Goal: Information Seeking & Learning: Learn about a topic

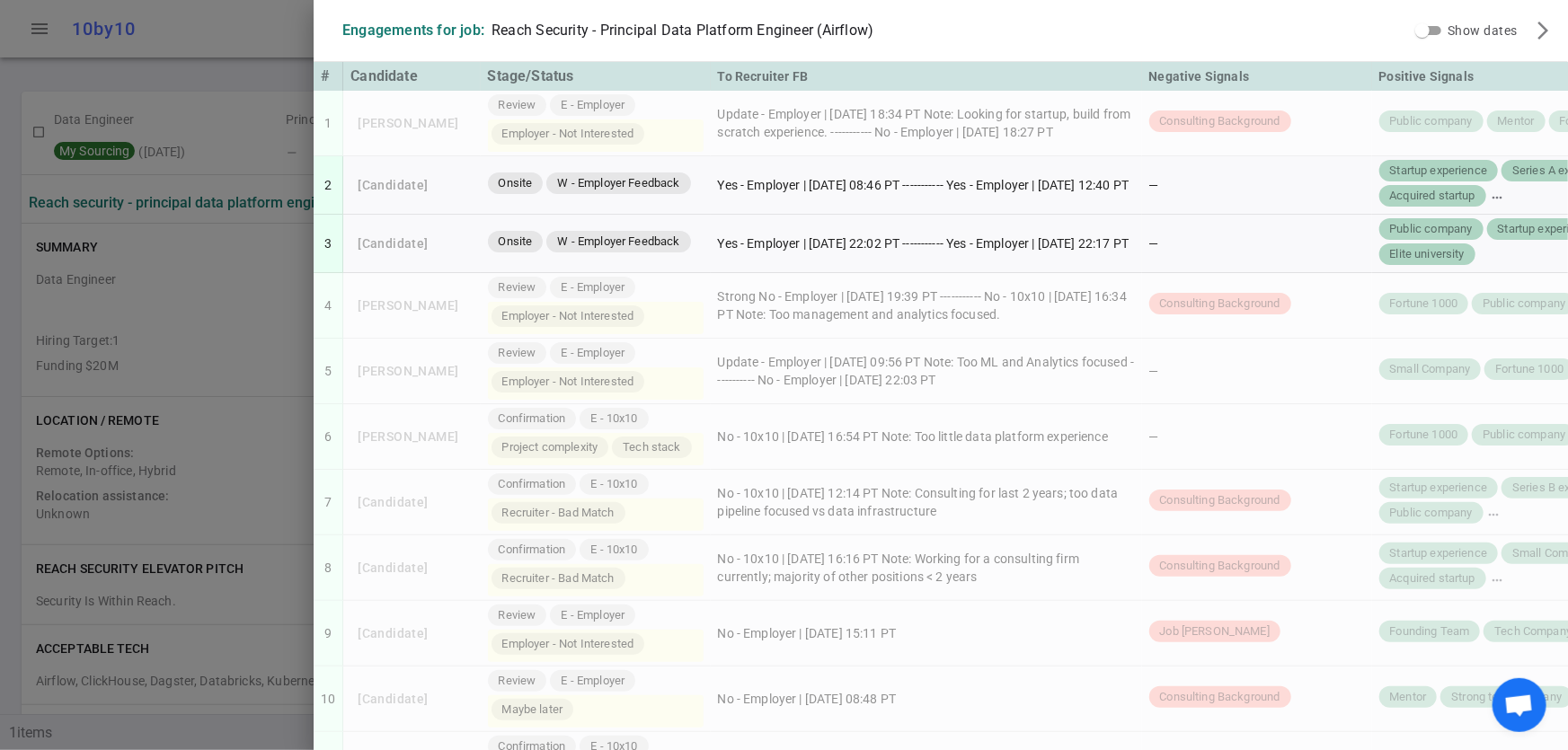
scroll to position [918, 0]
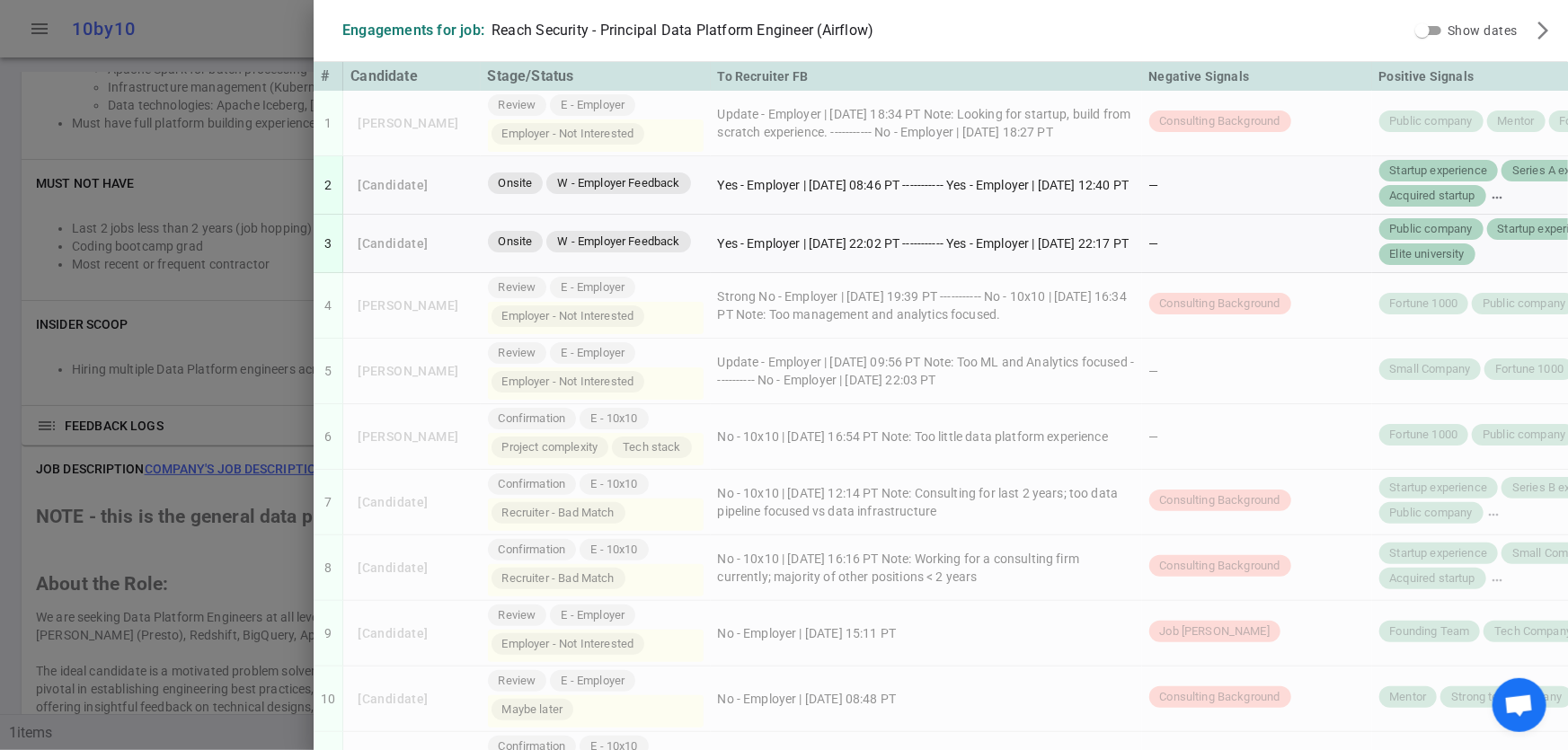
click at [147, 148] on div at bounding box center [784, 375] width 1568 height 750
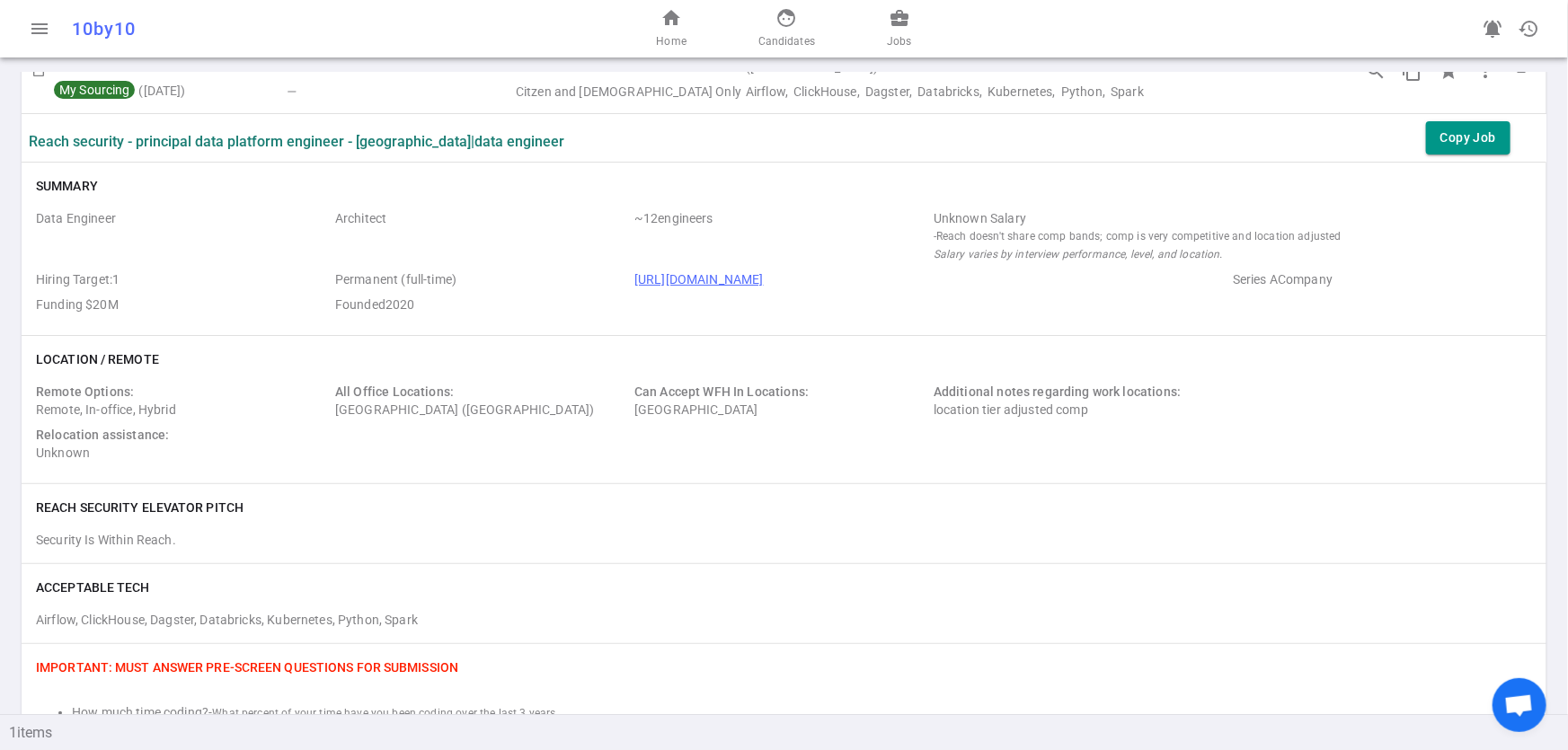
scroll to position [0, 0]
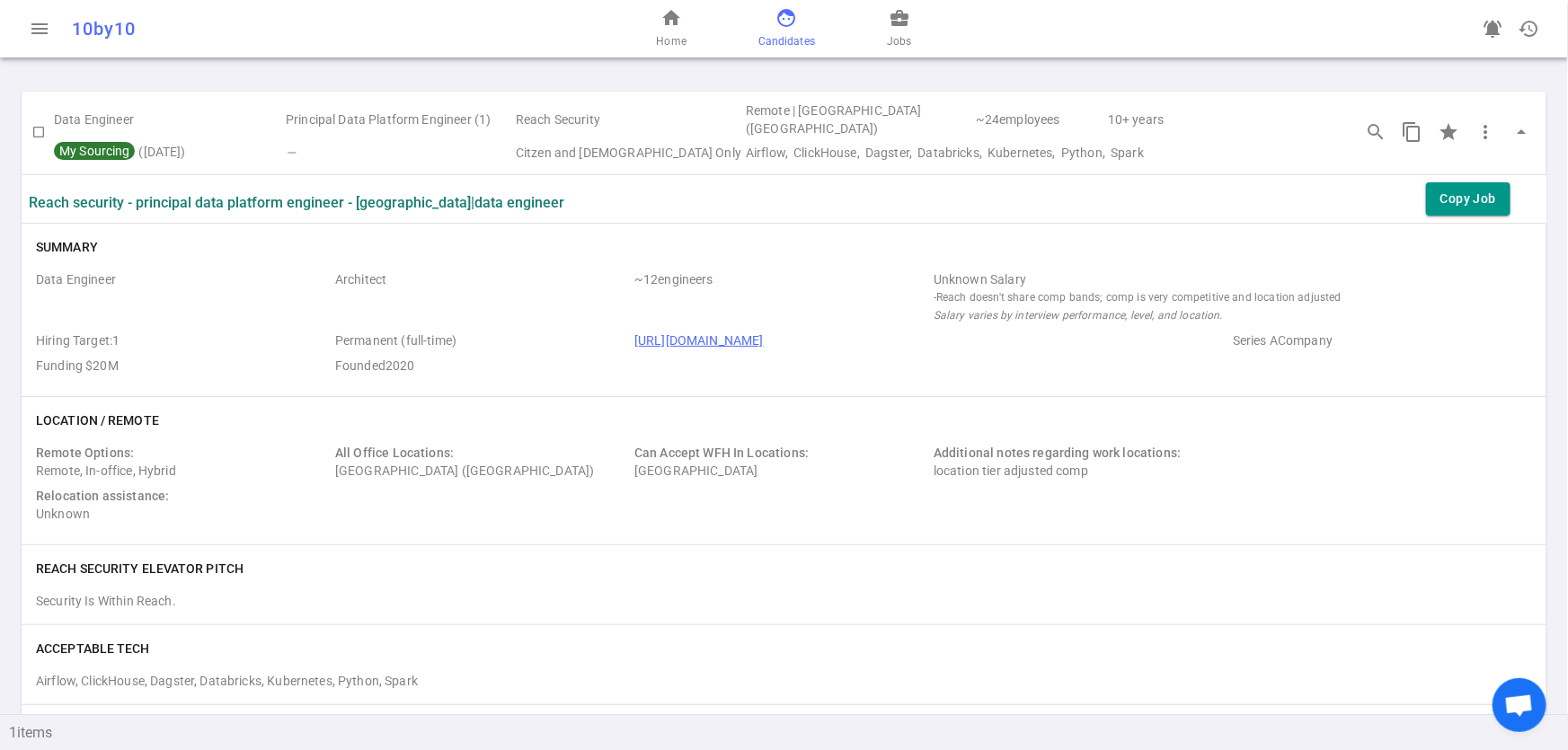
click at [797, 24] on link "face Candidates" at bounding box center [787, 28] width 57 height 43
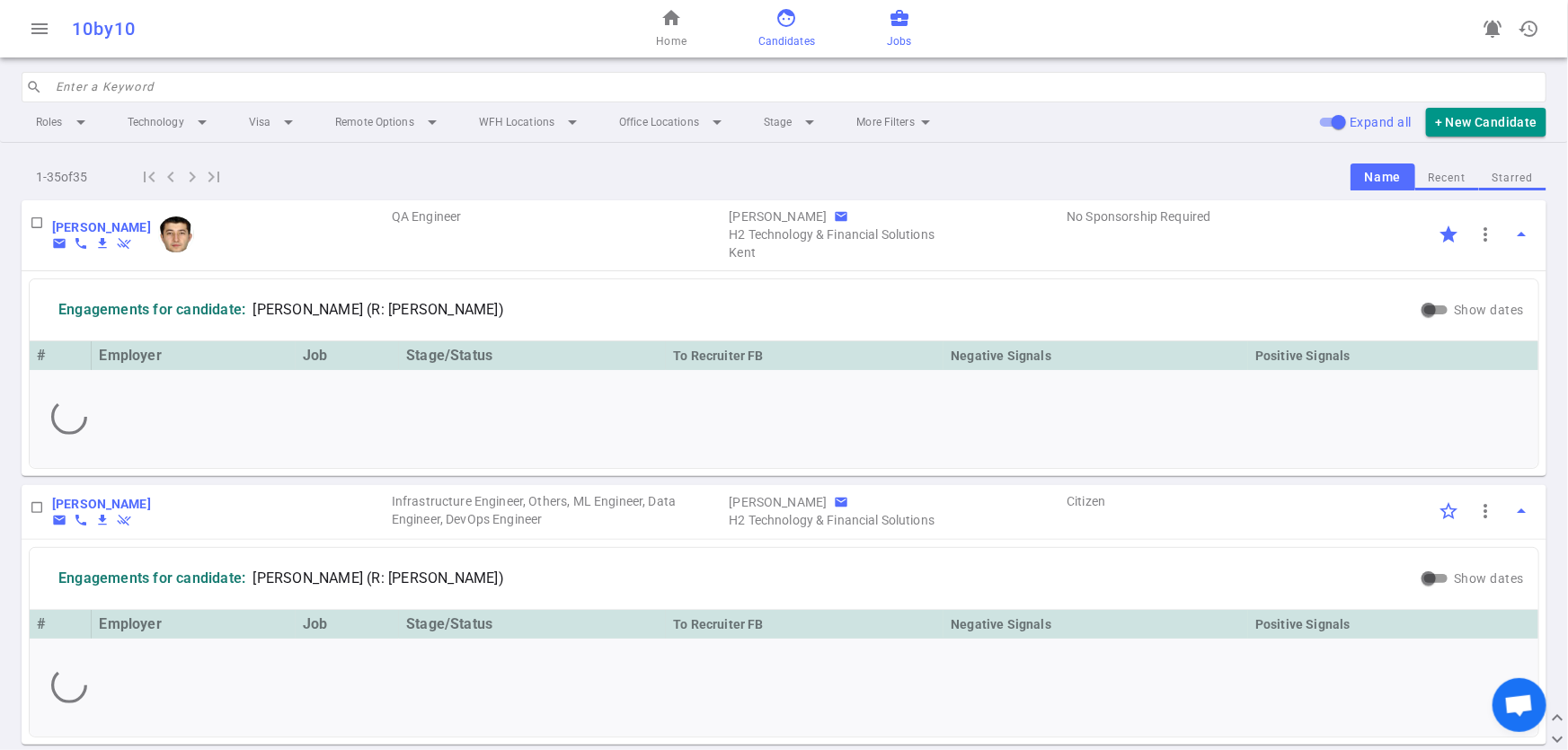
click at [892, 17] on span "business_center" at bounding box center [898, 17] width 21 height 21
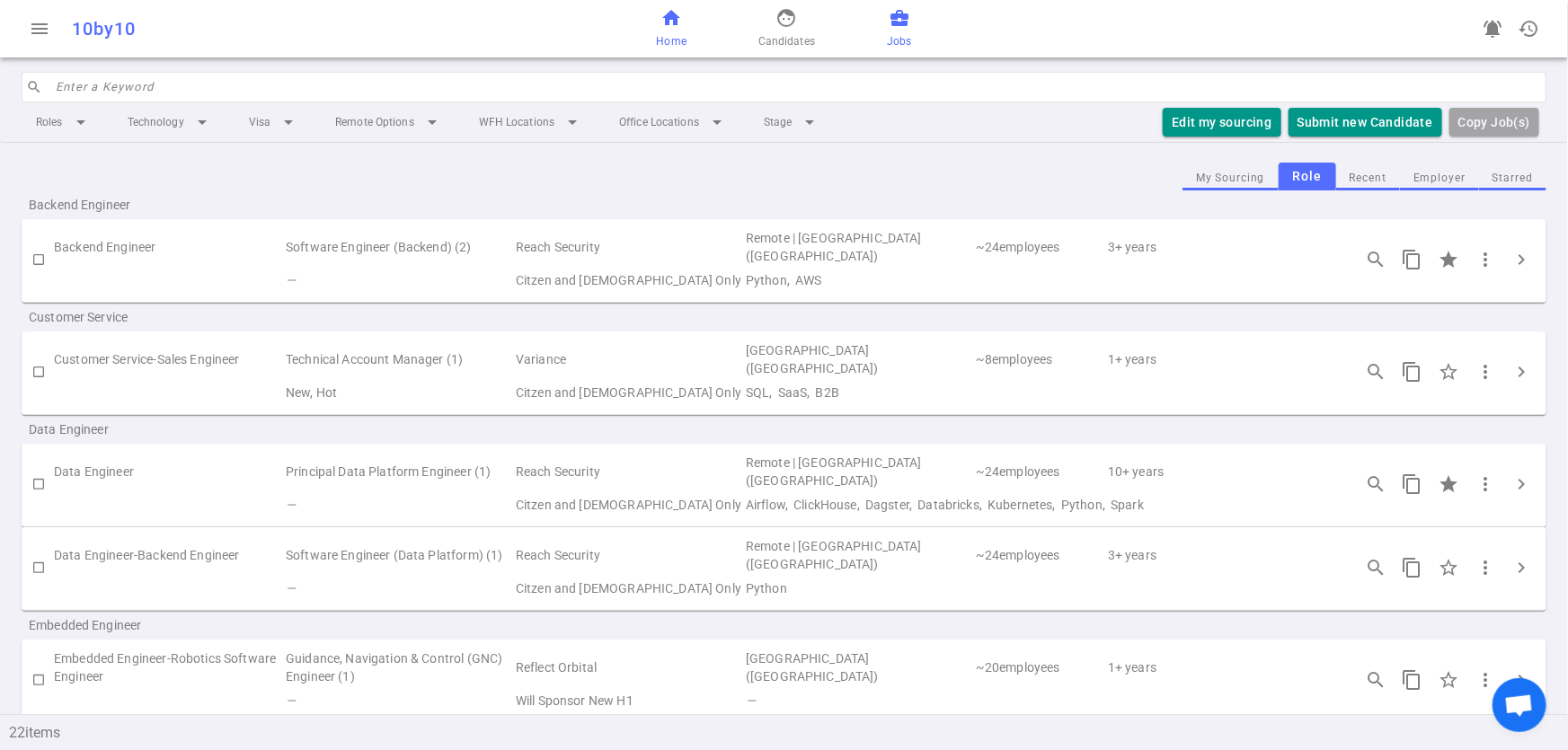
click at [676, 13] on span "home" at bounding box center [670, 17] width 21 height 21
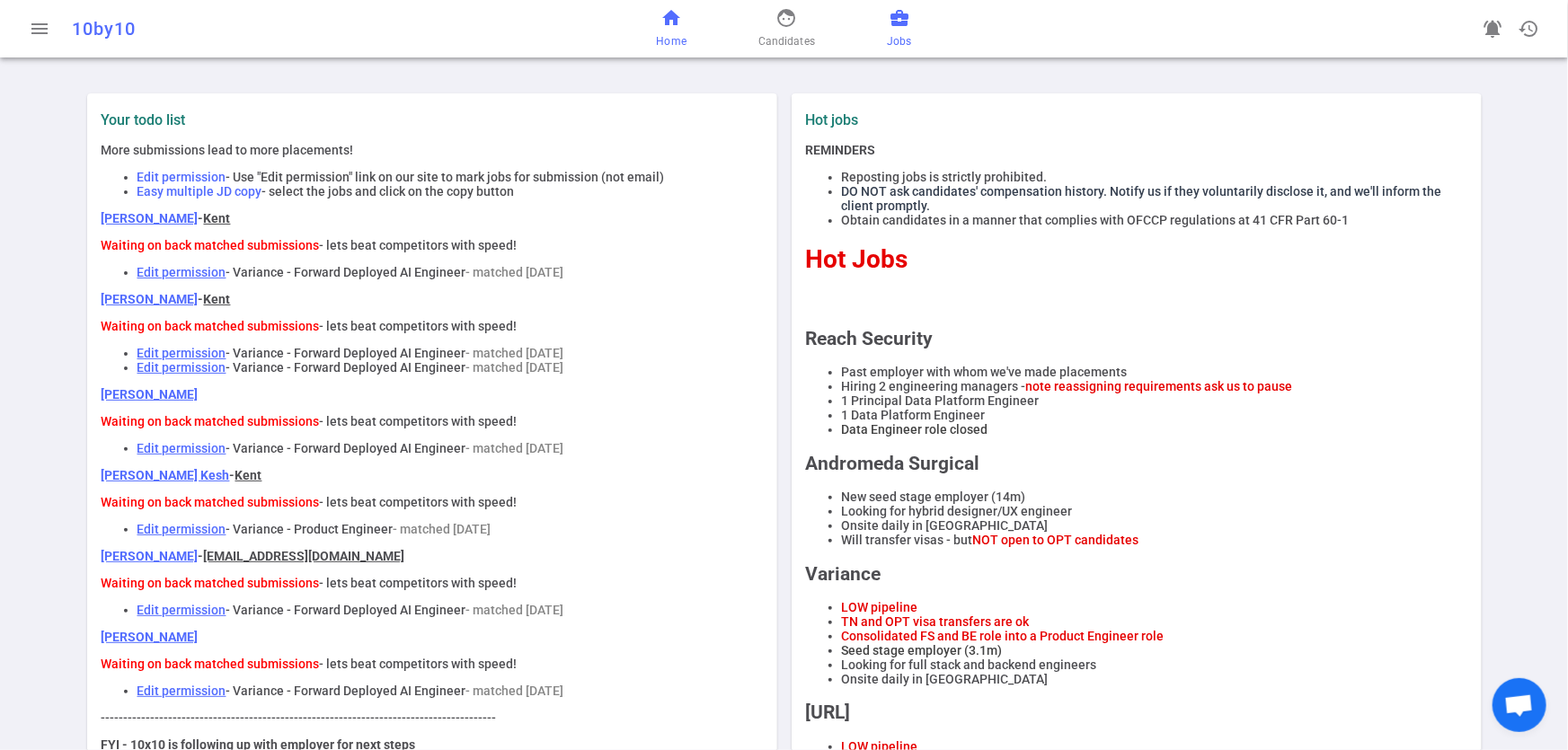
click at [903, 38] on span "Jobs" at bounding box center [898, 41] width 24 height 18
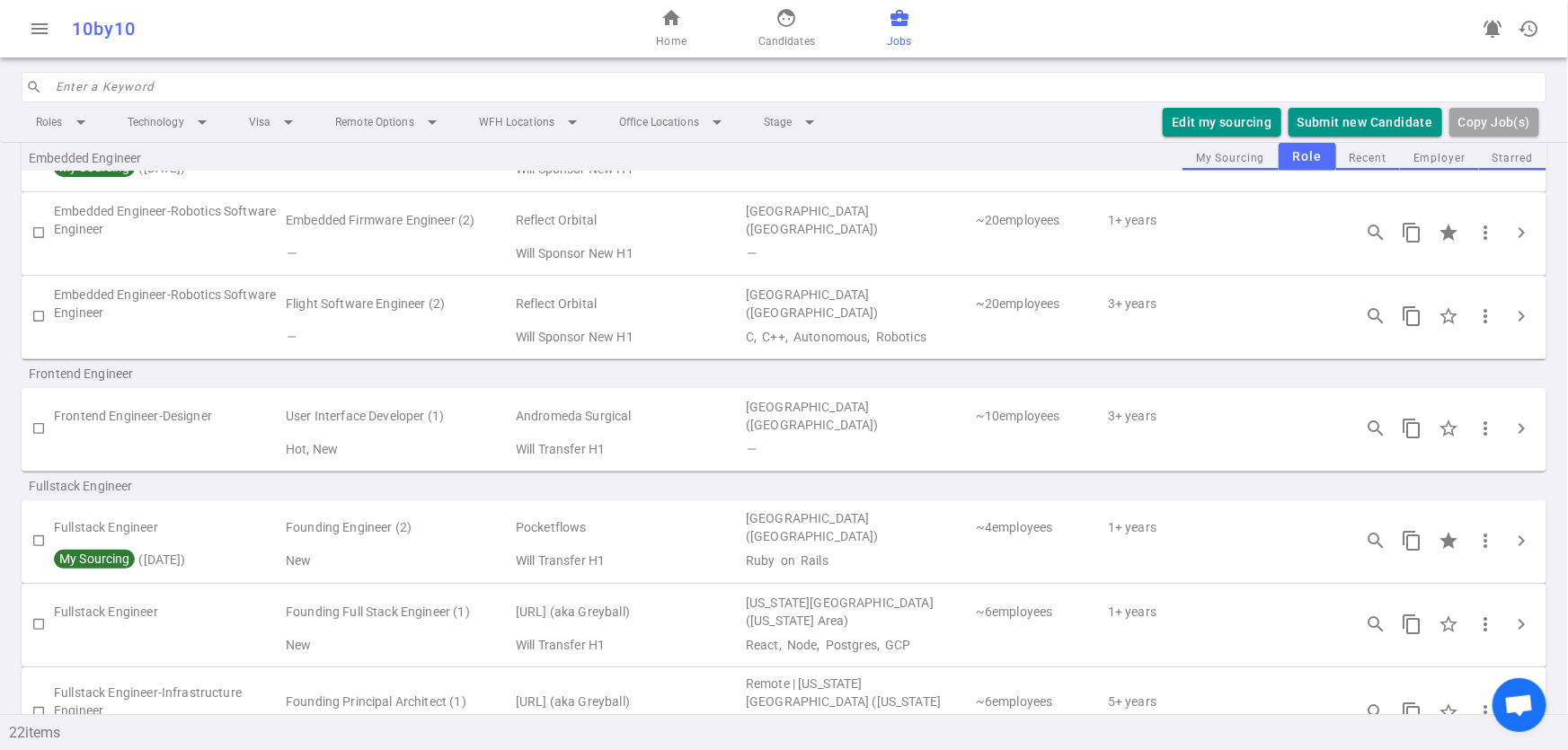
scroll to position [1062, 0]
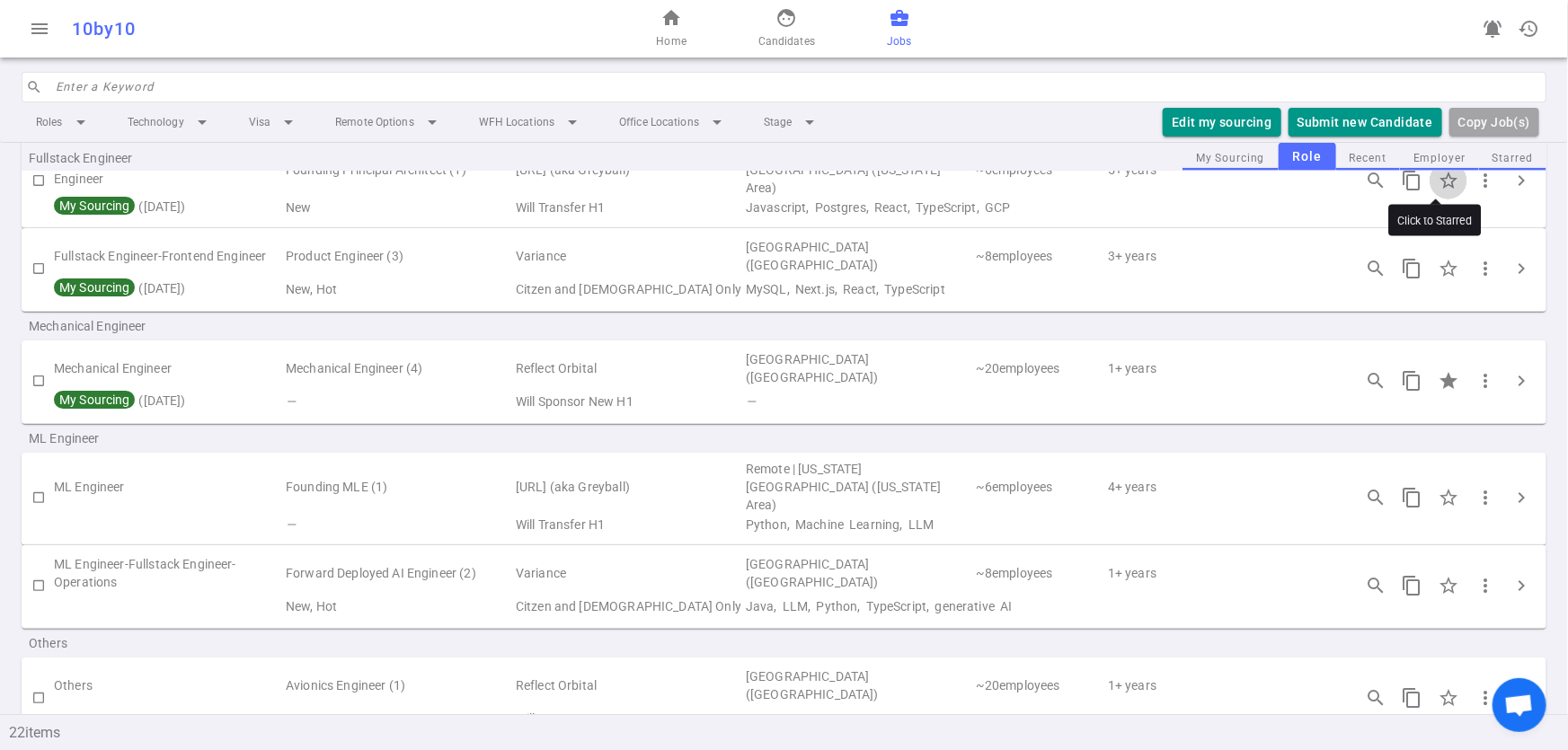
click at [1429, 162] on input "Click to Starred" at bounding box center [1448, 180] width 38 height 38
click at [1429, 164] on input "Click to Starred" at bounding box center [1448, 180] width 38 height 38
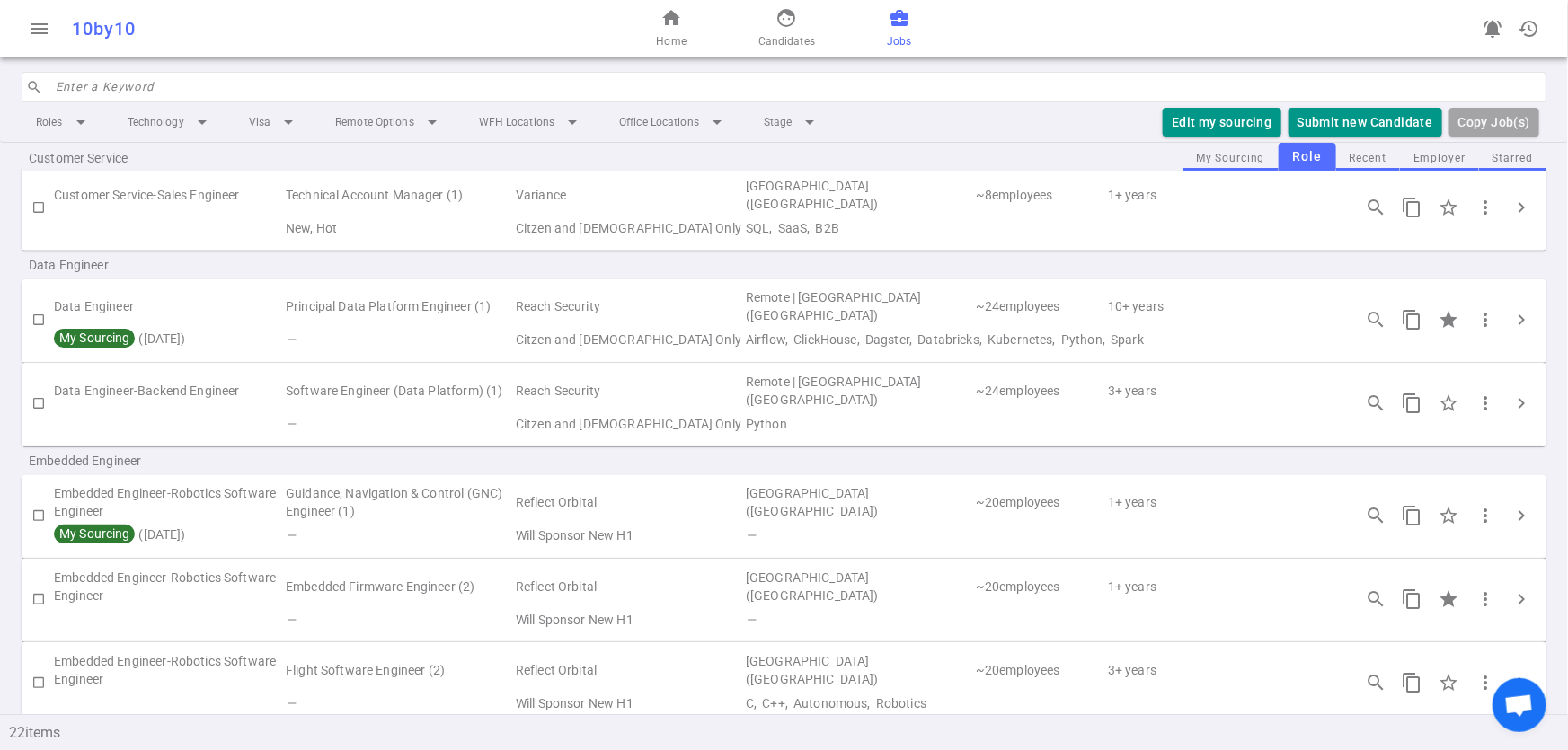
scroll to position [131, 0]
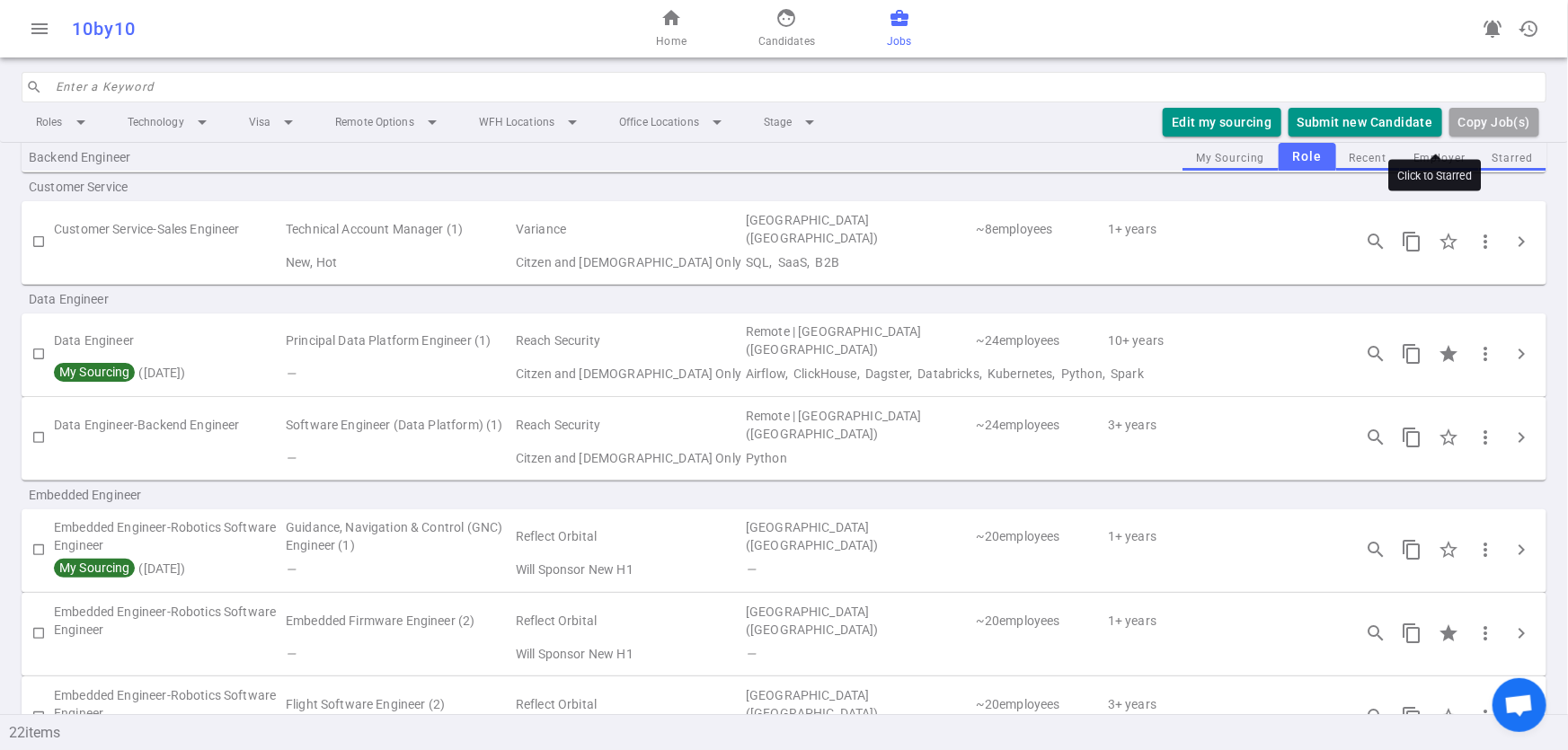
click at [1428, 161] on div "Click to Starred" at bounding box center [1434, 176] width 93 height 31
click at [1415, 154] on div "Backend Engineer" at bounding box center [784, 156] width 1525 height 28
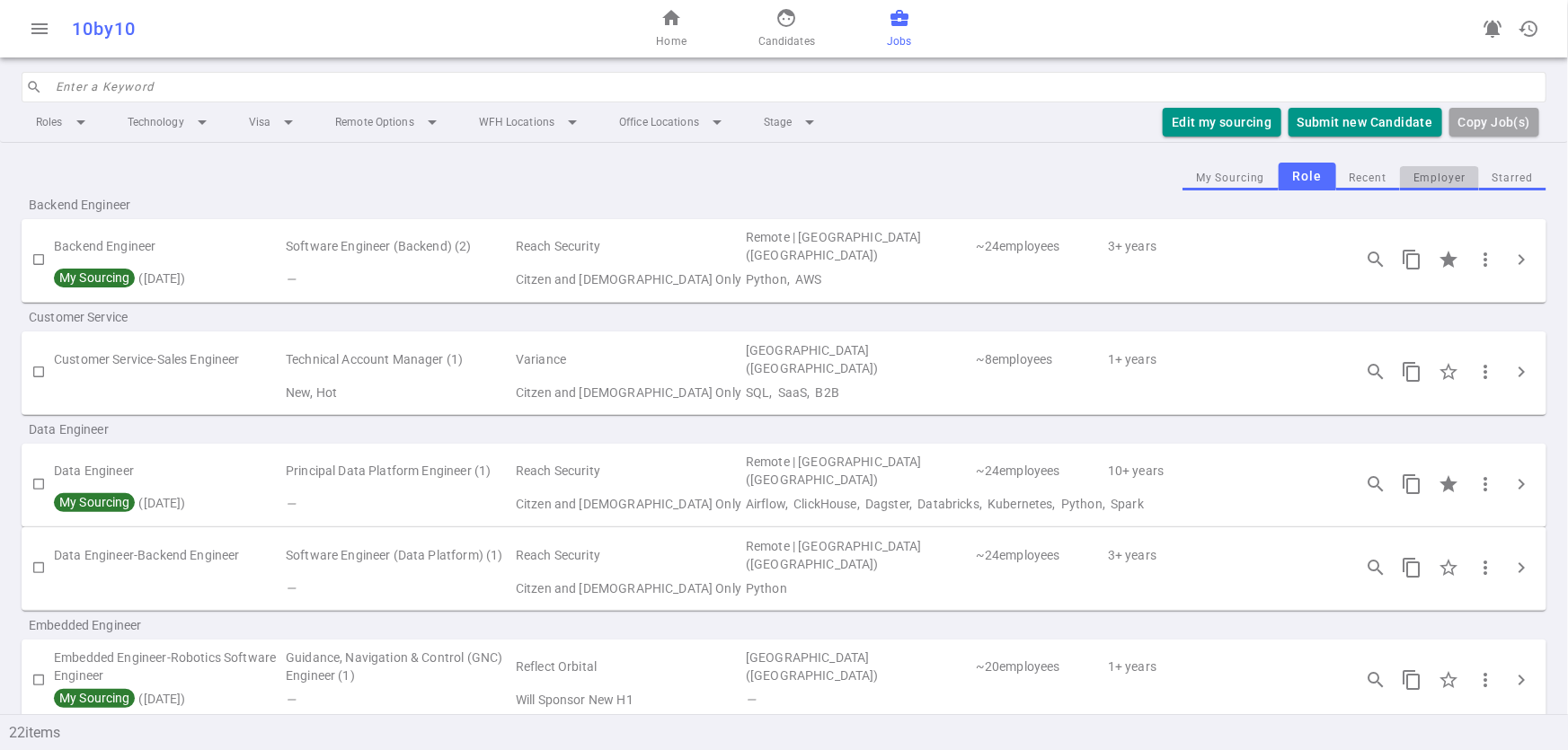
click at [1438, 175] on button "Employer" at bounding box center [1439, 178] width 79 height 24
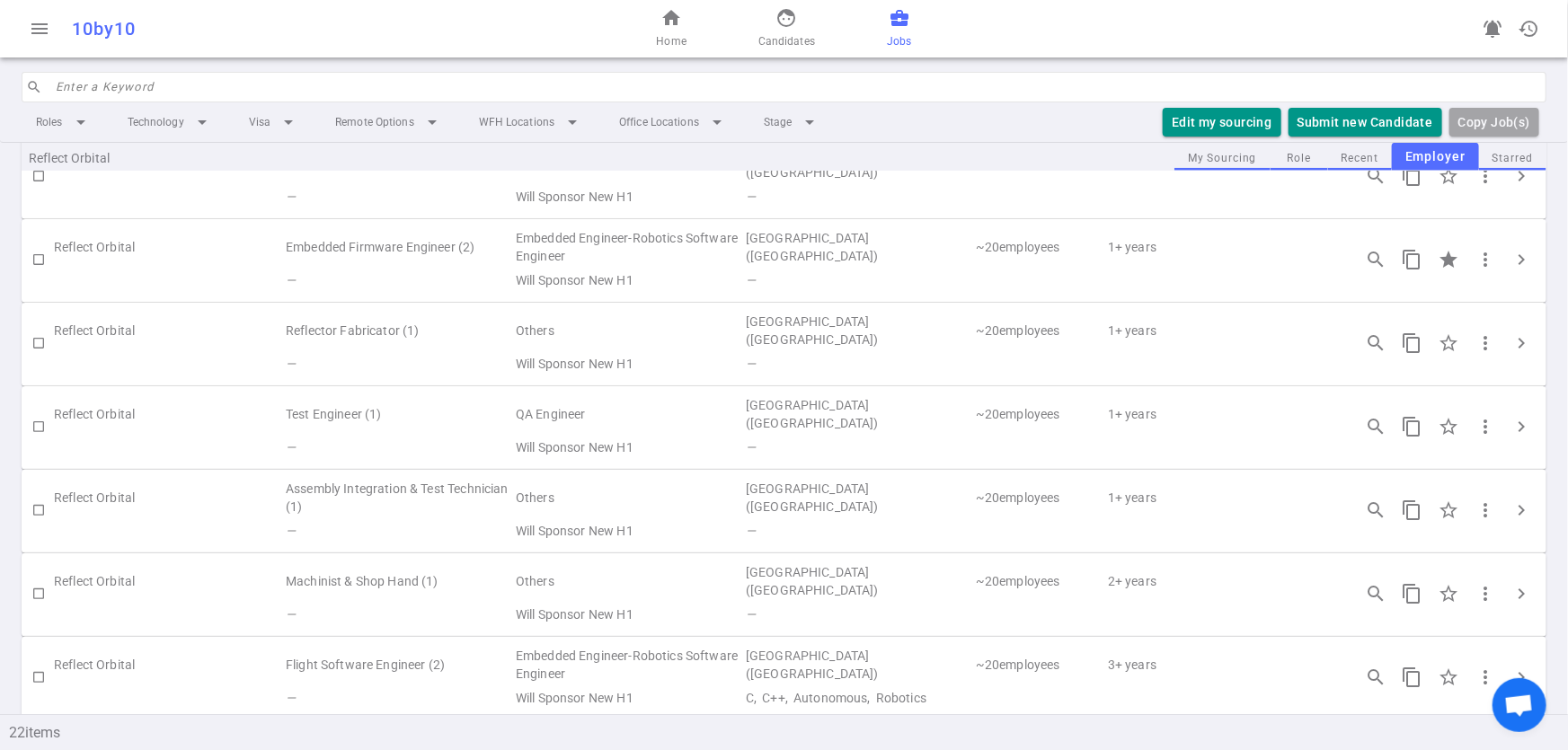
scroll to position [933, 0]
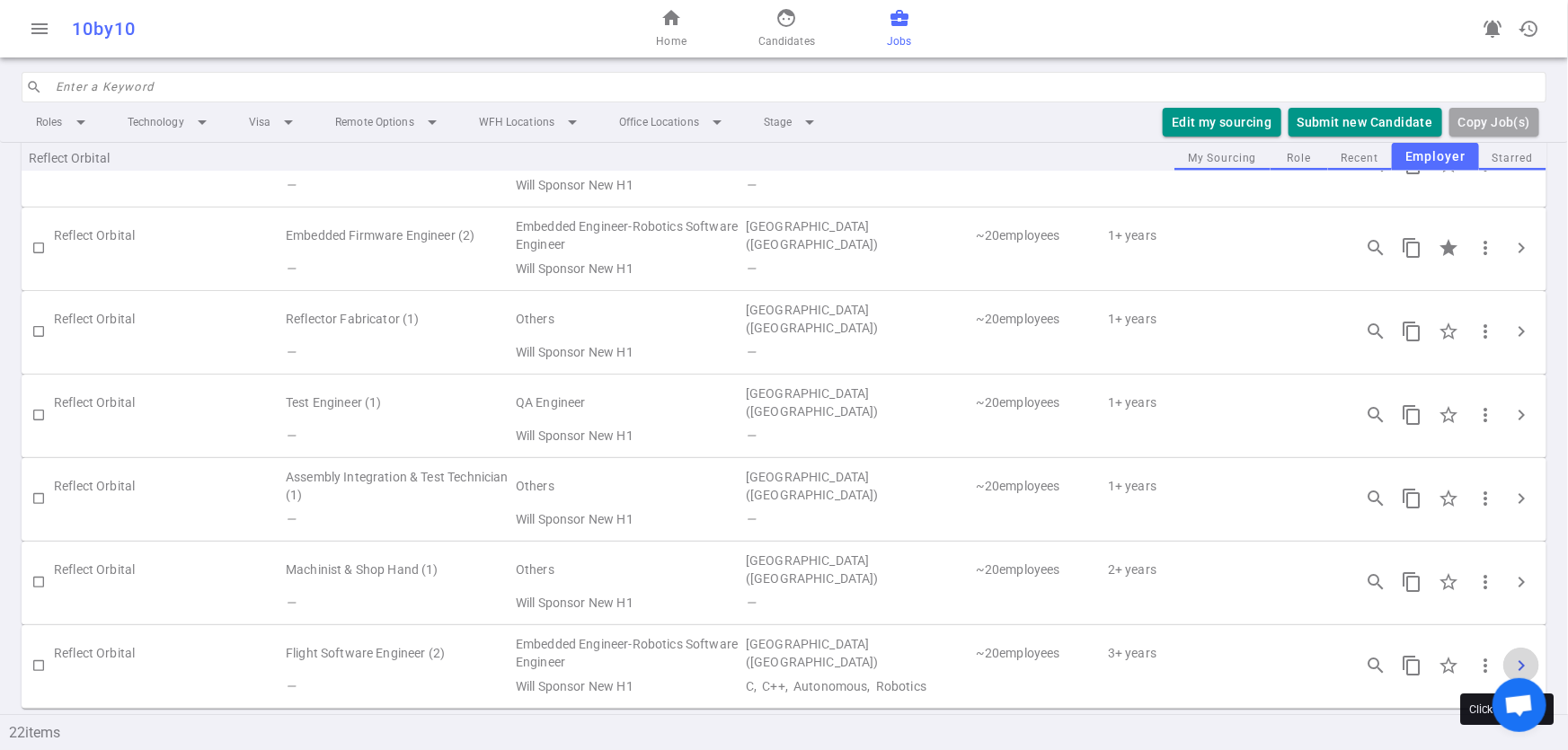
click at [1514, 667] on span "chevron_right" at bounding box center [1520, 665] width 21 height 21
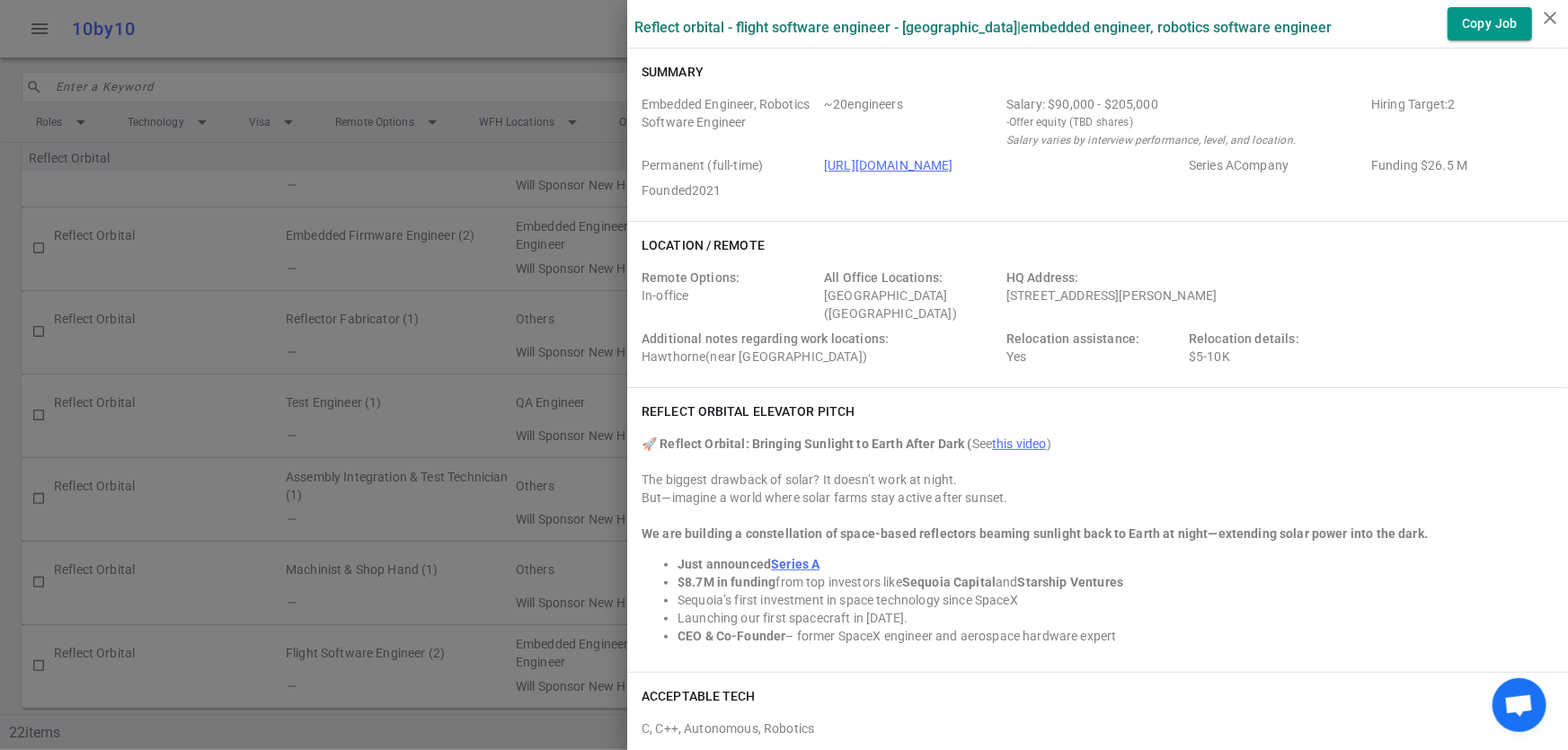
scroll to position [655, 0]
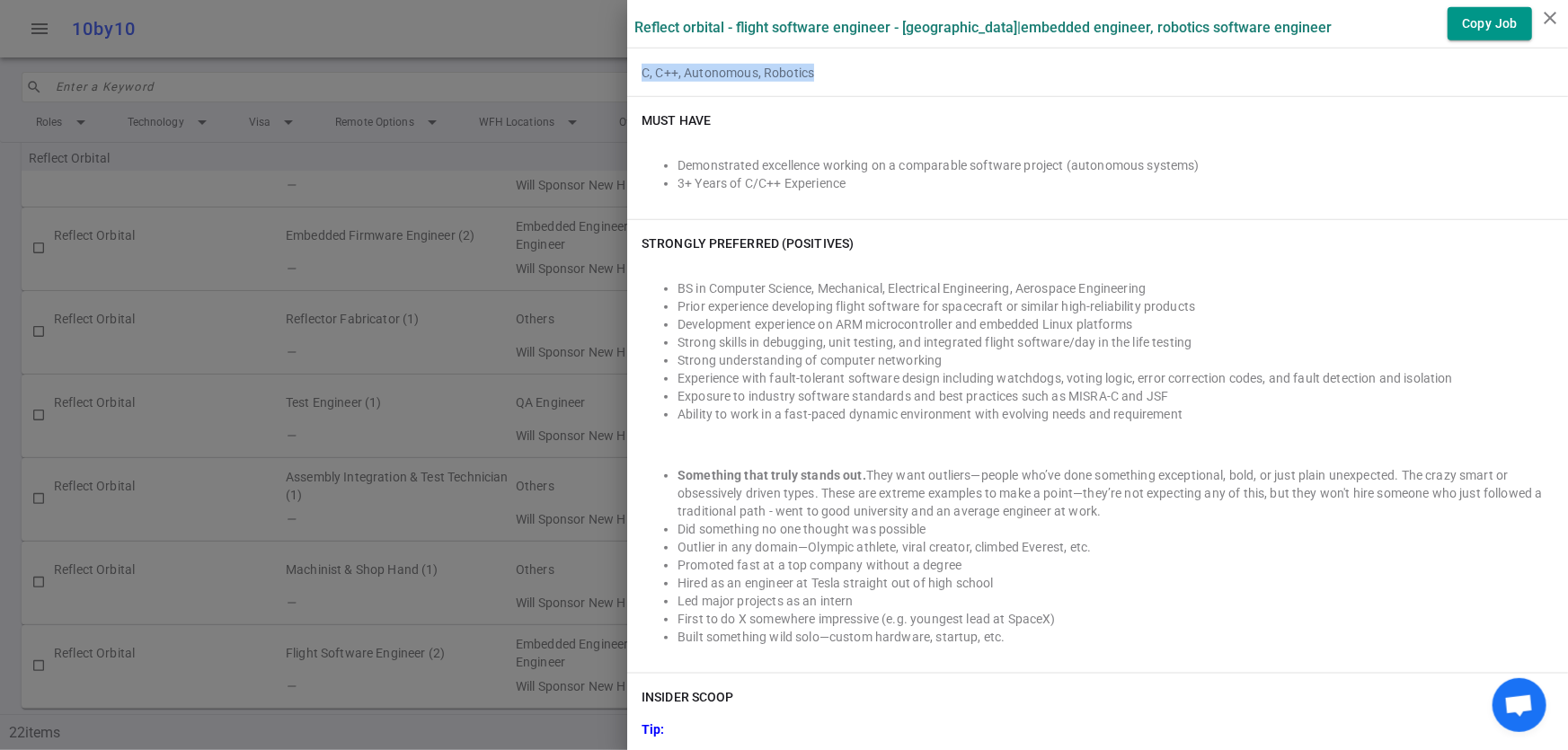
drag, startPoint x: 807, startPoint y: 72, endPoint x: 620, endPoint y: 73, distance: 187.0
click at [627, 73] on div "ACCEPTABLE TECH C, C++, Autonomous, Robotics" at bounding box center [1097, 57] width 941 height 79
copy div "C, C++, Autonomous, Robotics"
click at [967, 226] on div "Strongly Preferred (Positives) BS in Computer Science, Mechanical, Electrical E…" at bounding box center [1097, 446] width 941 height 452
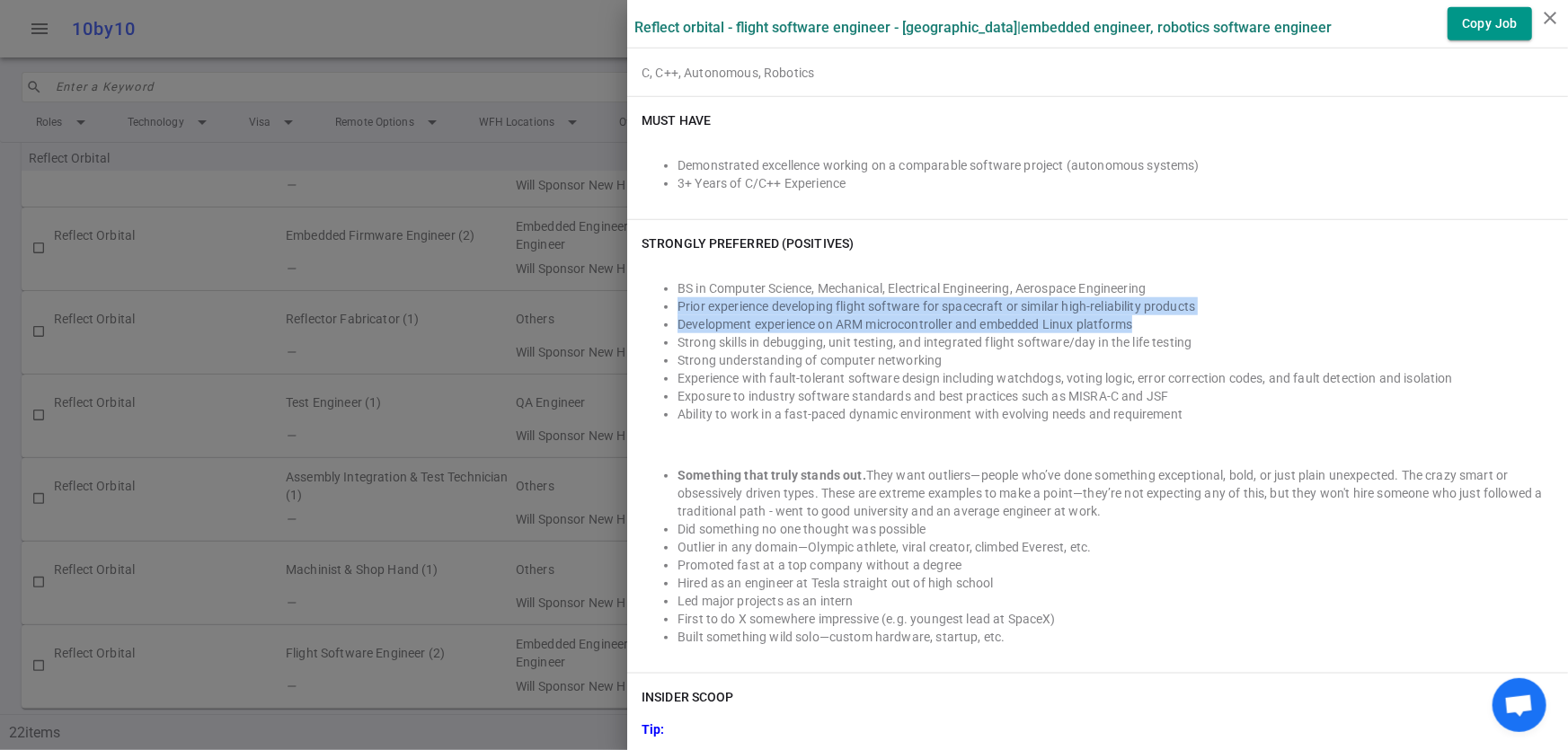
drag, startPoint x: 665, startPoint y: 305, endPoint x: 1189, endPoint y: 312, distance: 524.0
click at [1189, 312] on ul "BS in Computer Science, Mechanical, Electrical Engineering, Aerospace Engineeri…" at bounding box center [1098, 351] width 912 height 143
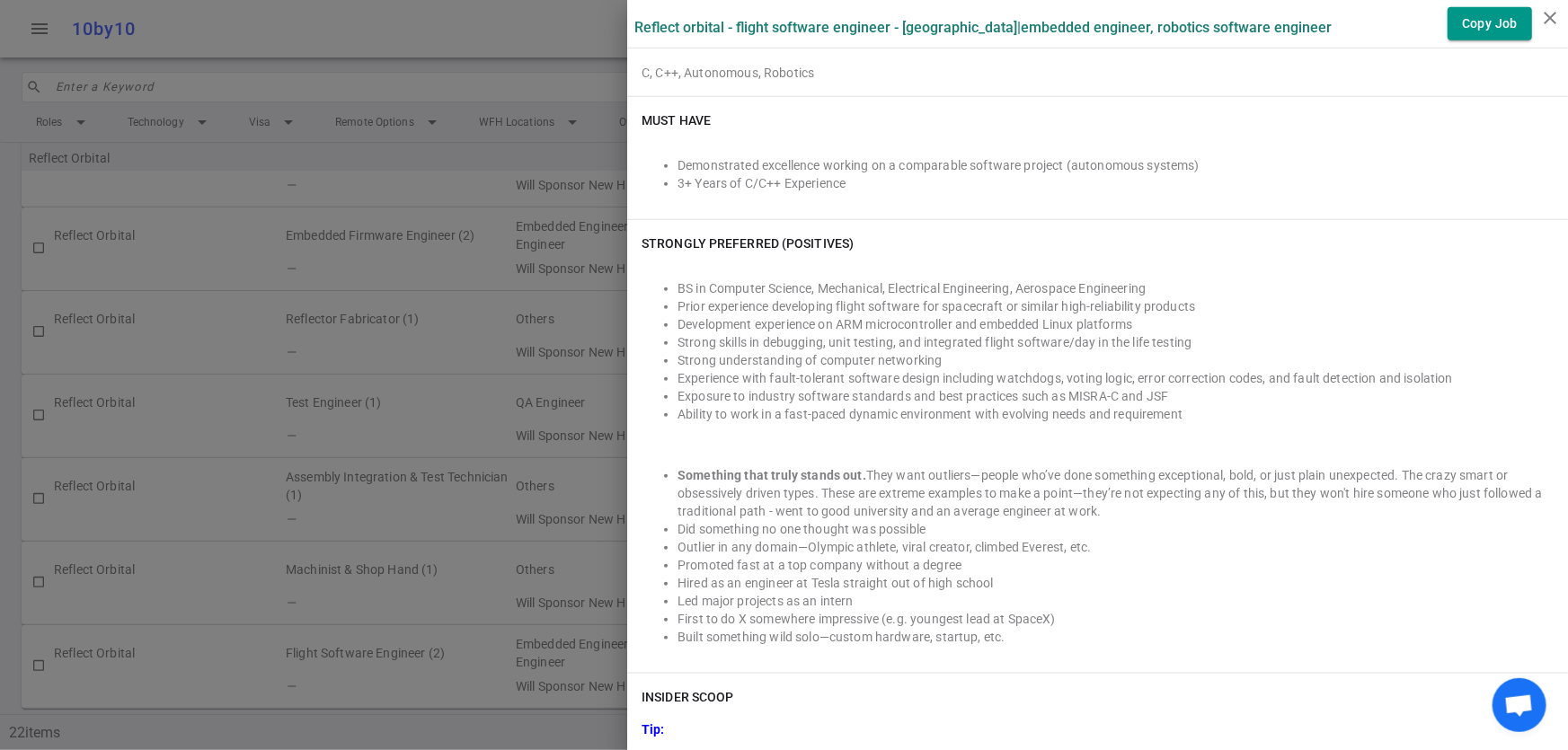
click at [1237, 333] on li "Strong skills in debugging, unit testing, and integrated flight software/day in…" at bounding box center [1116, 342] width 876 height 18
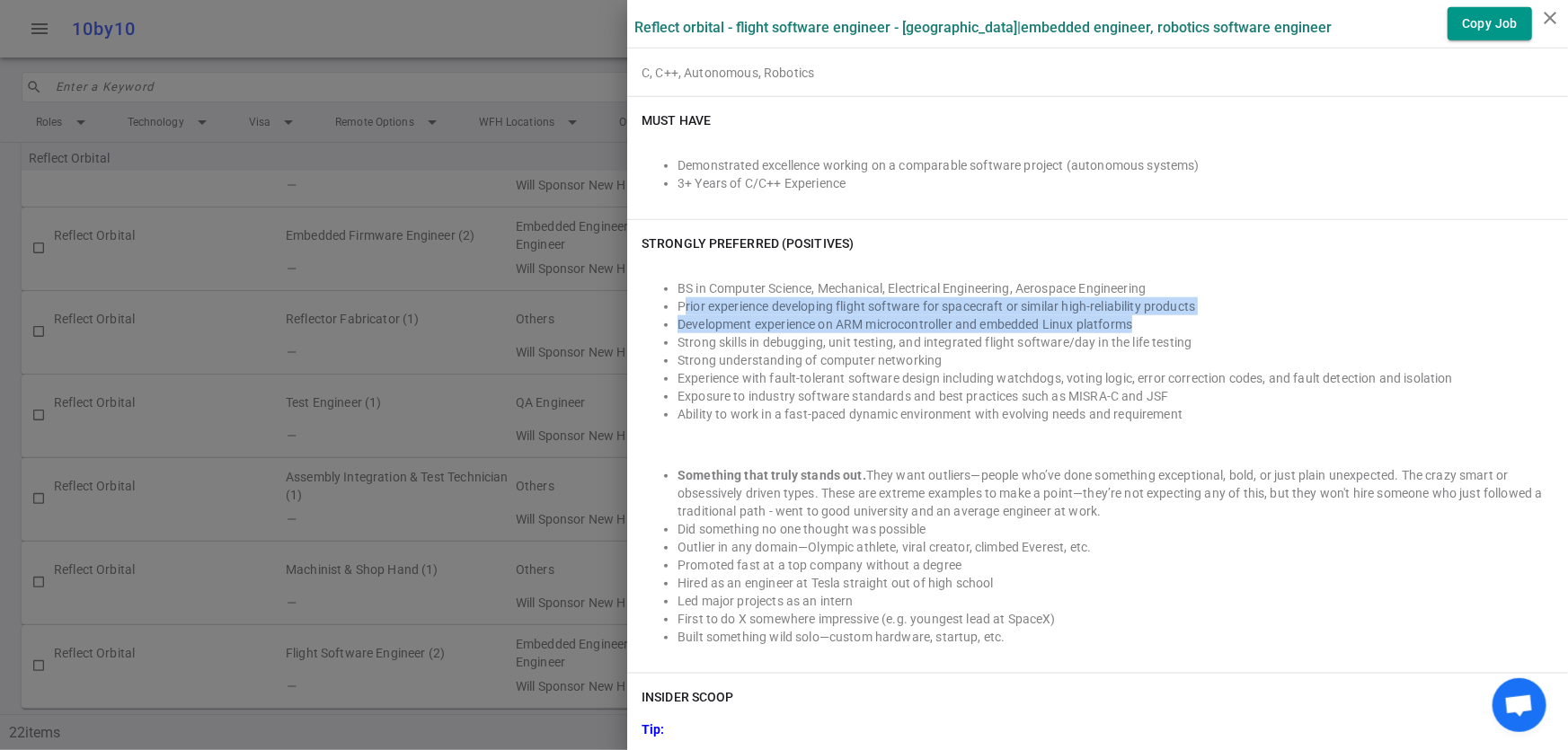
drag, startPoint x: 668, startPoint y: 302, endPoint x: 1162, endPoint y: 316, distance: 494.2
click at [1162, 316] on ul "BS in Computer Science, Mechanical, Electrical Engineering, Aerospace Engineeri…" at bounding box center [1098, 351] width 912 height 143
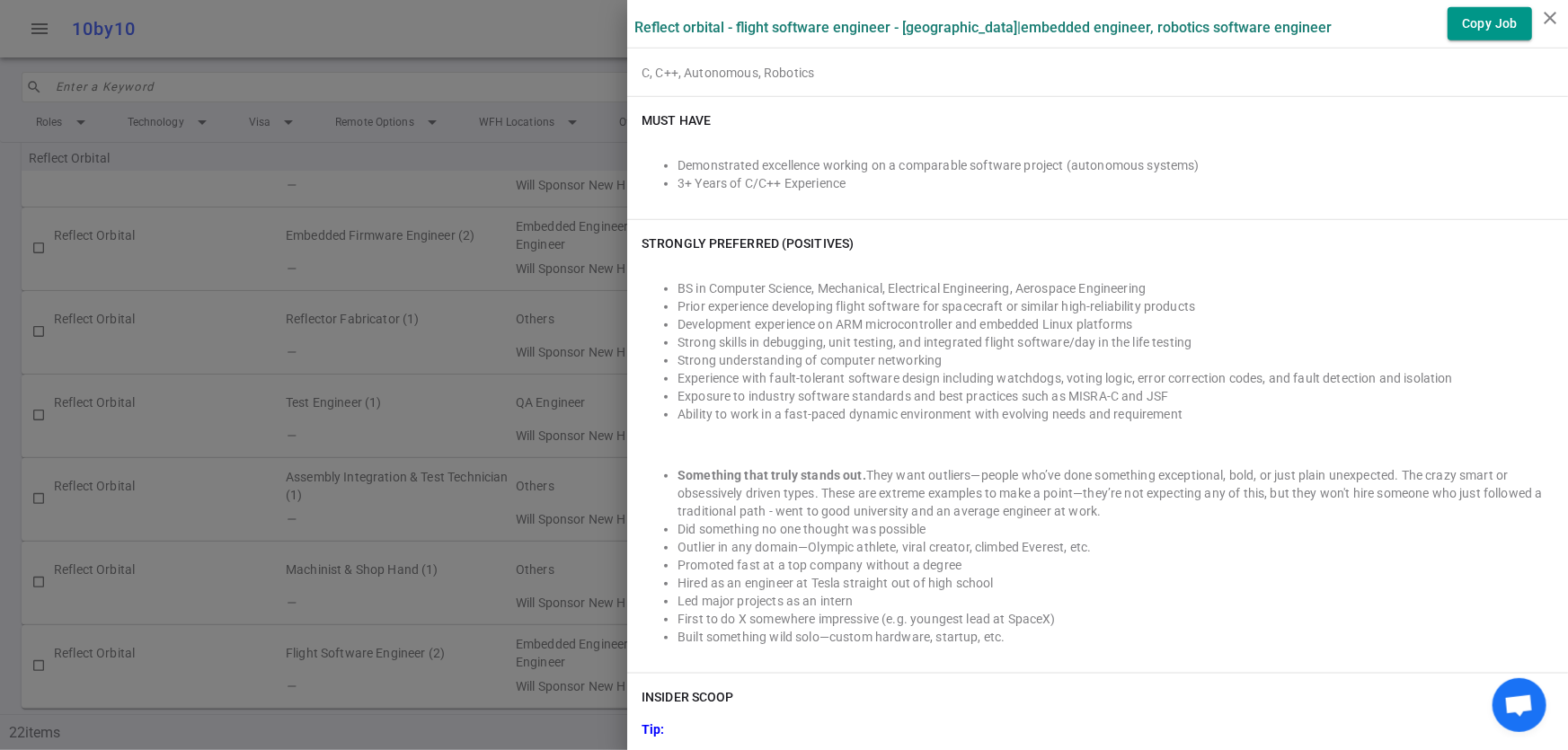
click at [1196, 333] on li "Strong skills in debugging, unit testing, and integrated flight software/day in…" at bounding box center [1116, 342] width 876 height 18
drag, startPoint x: 692, startPoint y: 299, endPoint x: 1197, endPoint y: 302, distance: 505.0
click at [1197, 302] on li "Prior experience developing flight software for spacecraft or similar high-reli…" at bounding box center [1116, 306] width 876 height 18
copy li "experience developing flight software for spacecraft or similar high-reliabilit…"
click at [1275, 421] on div "BS in Computer Science, Mechanical, Electrical Engineering, Aerospace Engineeri…" at bounding box center [1098, 462] width 912 height 392
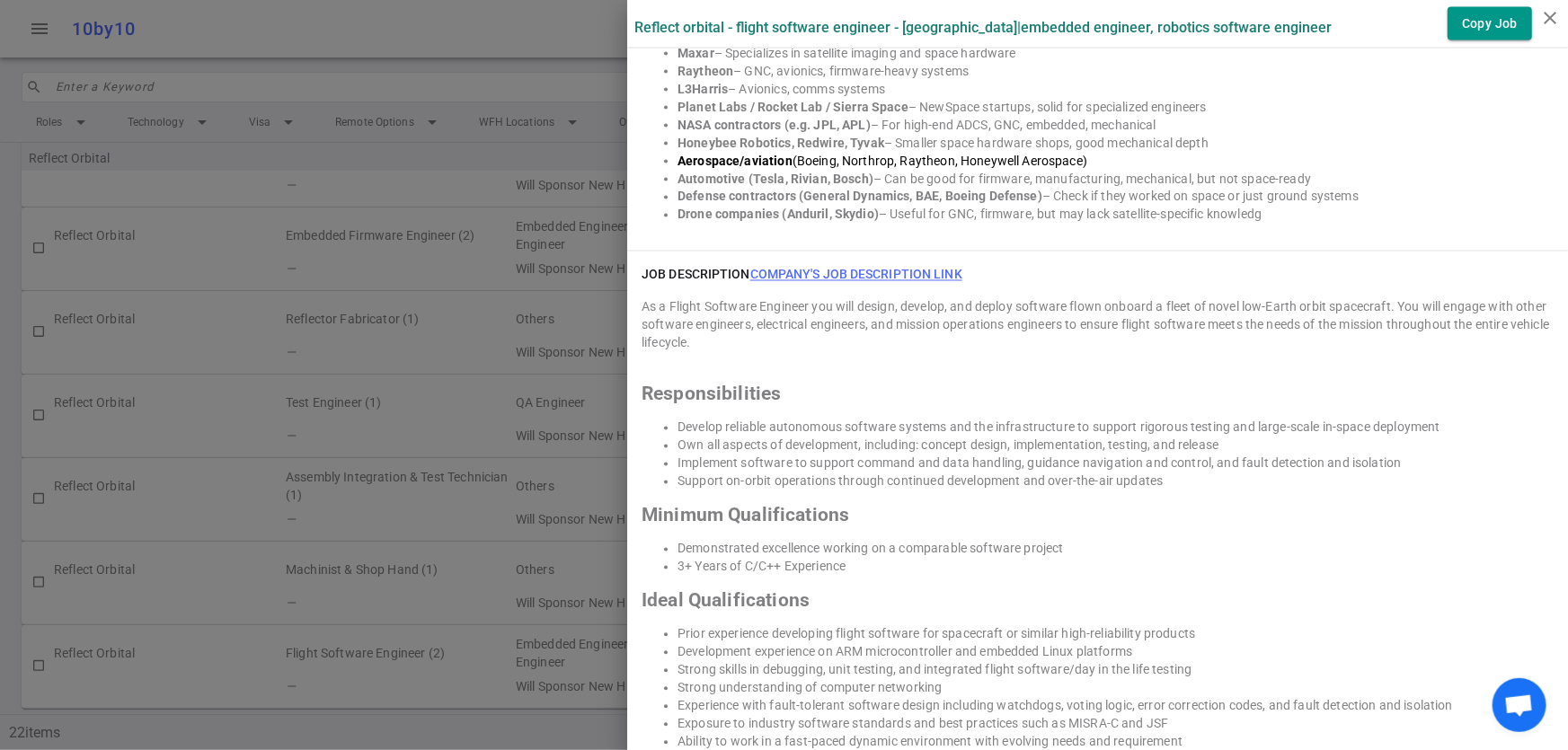
scroll to position [1631, 0]
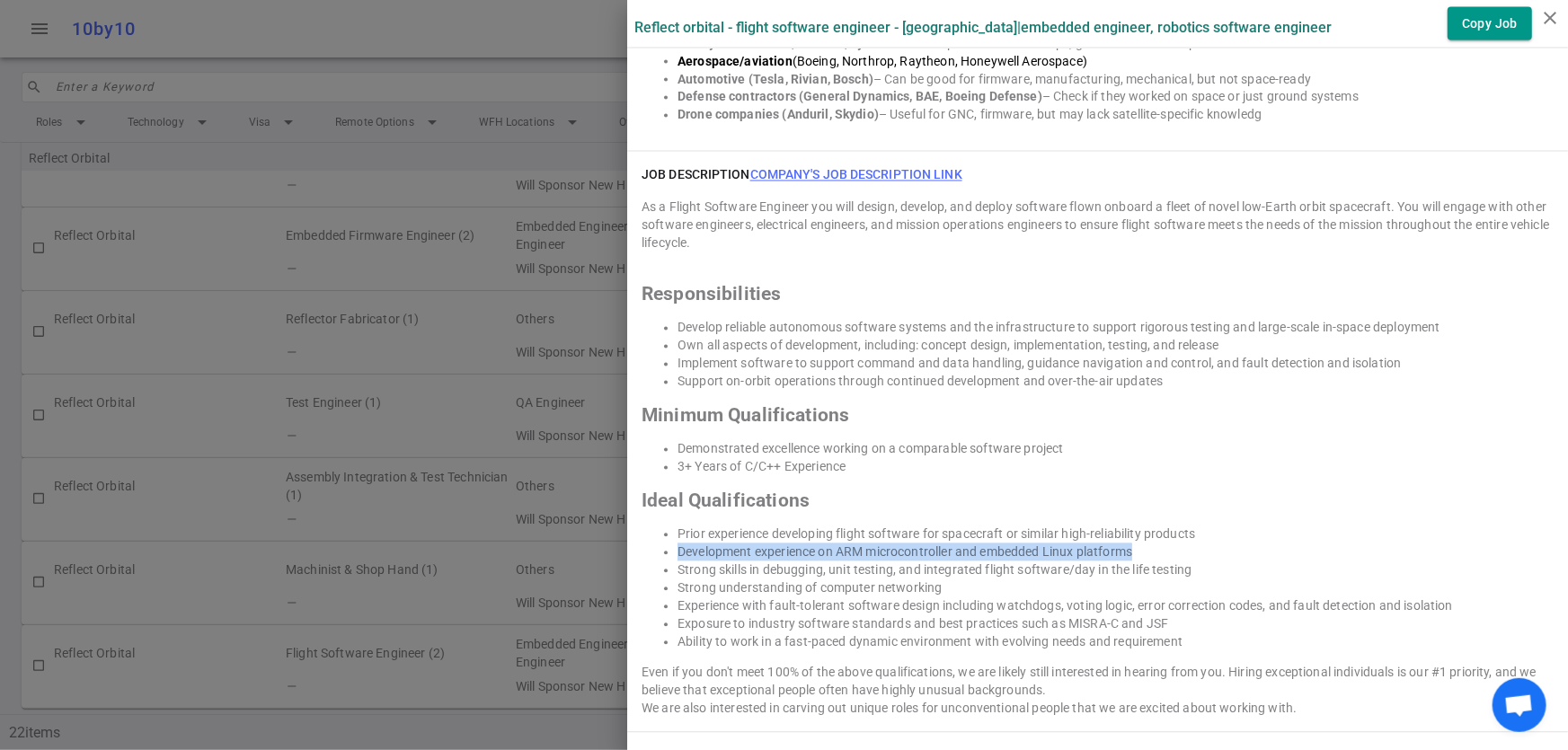
drag, startPoint x: 665, startPoint y: 551, endPoint x: 1134, endPoint y: 551, distance: 469.0
click at [1134, 551] on li "Development experience on ARM microcontroller and embedded Linux platforms" at bounding box center [1116, 552] width 876 height 18
copy li "Development experience on ARM microcontroller and embedded Linux platforms"
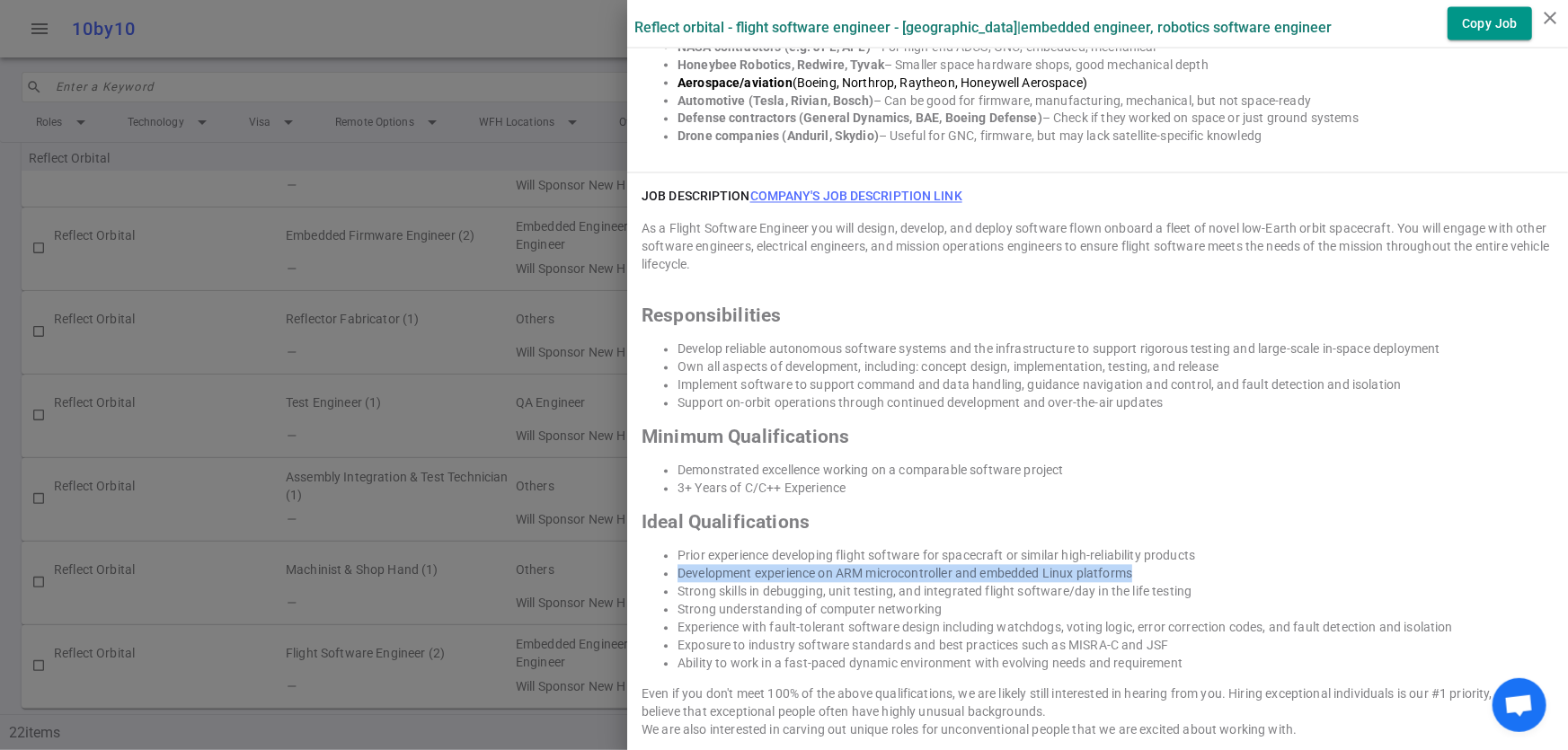
scroll to position [1523, 0]
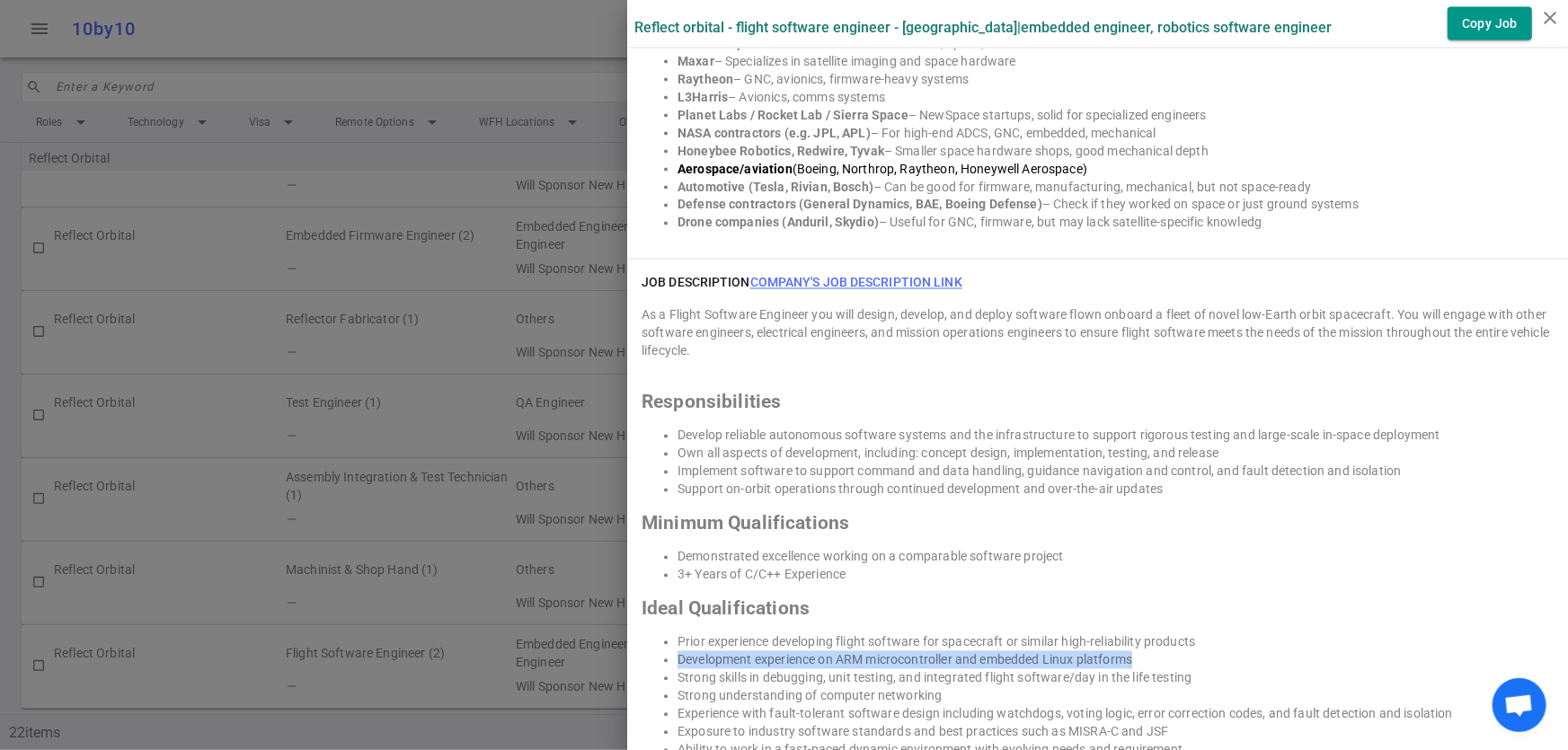
copy li "Development experience on ARM microcontroller and embedded Linux platforms"
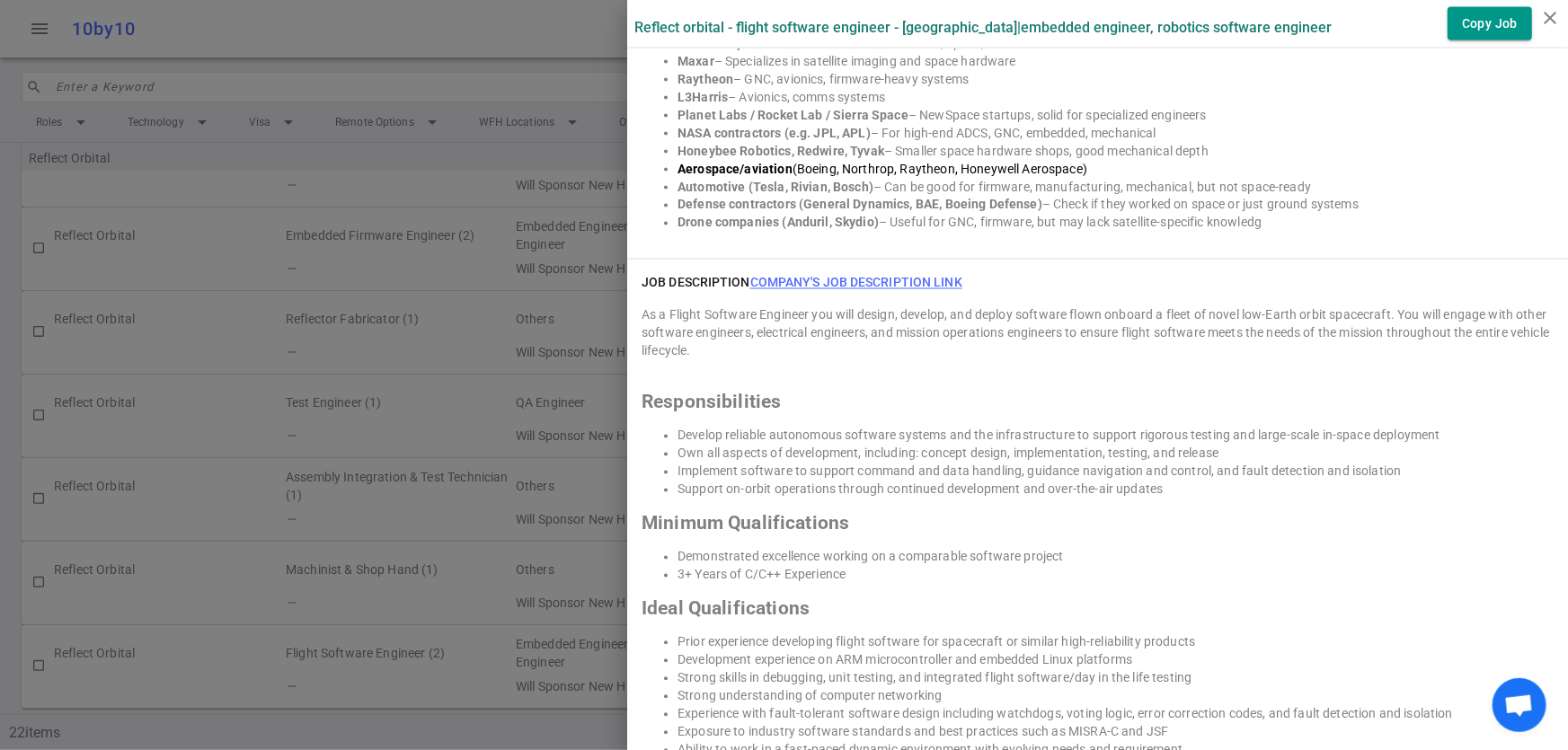
click at [344, 55] on div at bounding box center [784, 375] width 1568 height 750
